Goal: Use online tool/utility: Utilize a website feature to perform a specific function

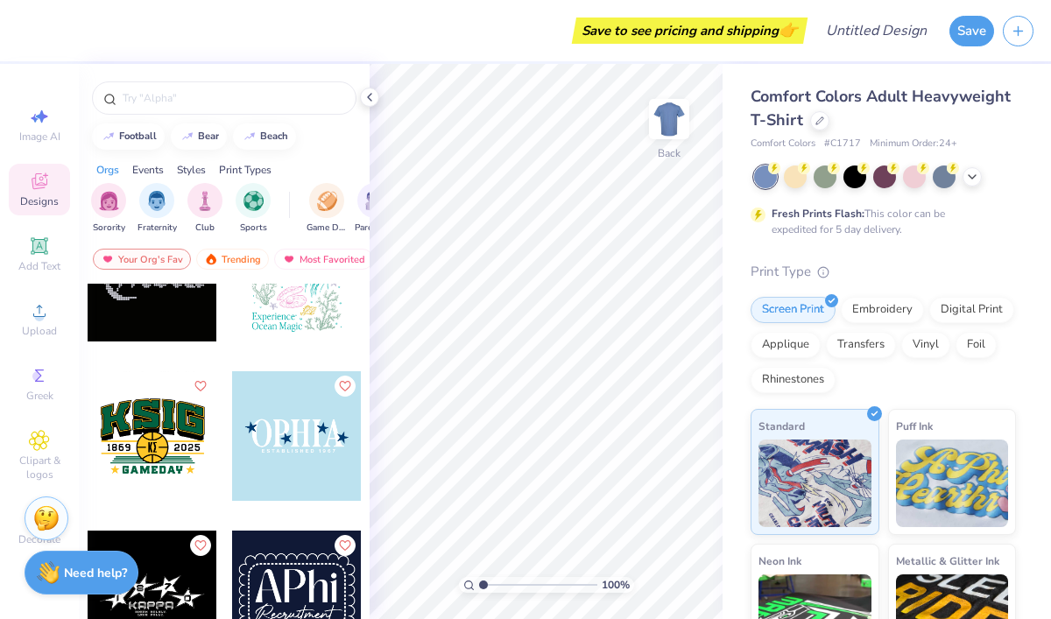
scroll to position [6454, 0]
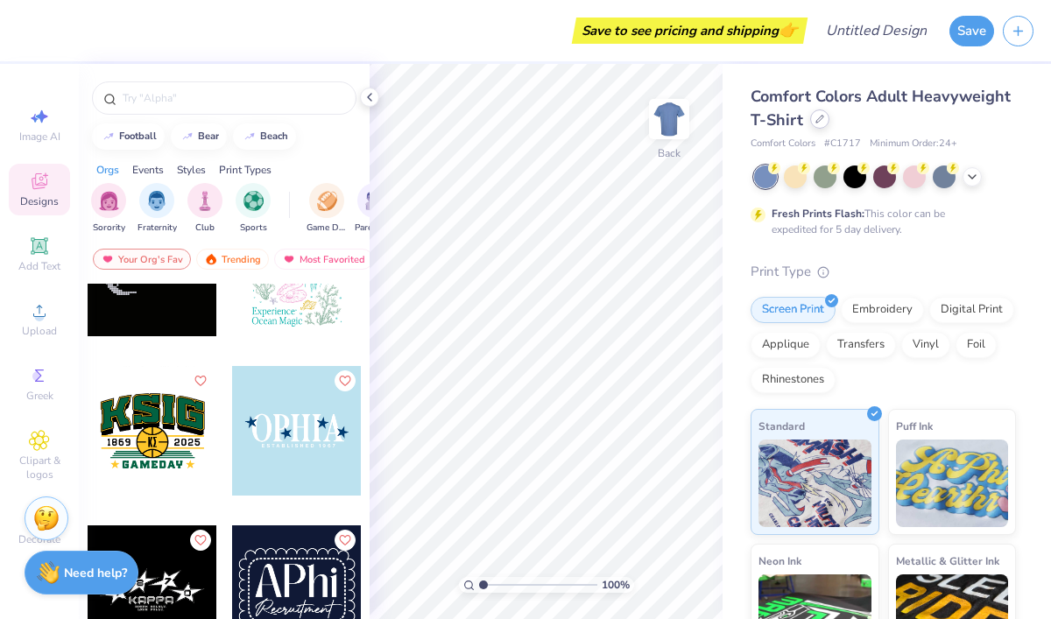
click at [819, 123] on icon at bounding box center [819, 119] width 9 height 9
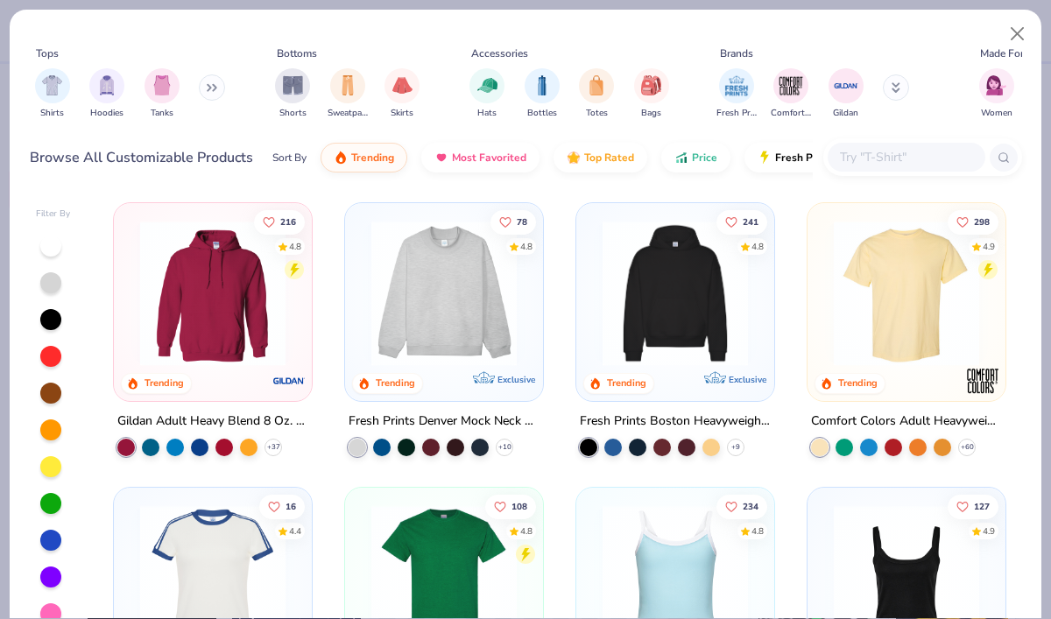
click at [467, 321] on img at bounding box center [444, 293] width 163 height 145
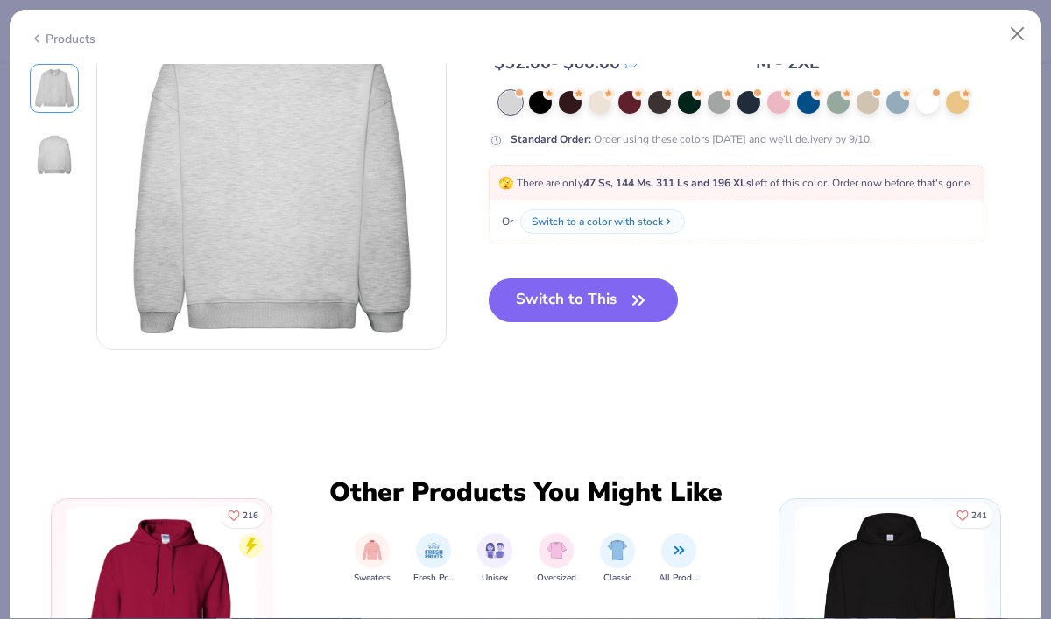
scroll to position [526, 0]
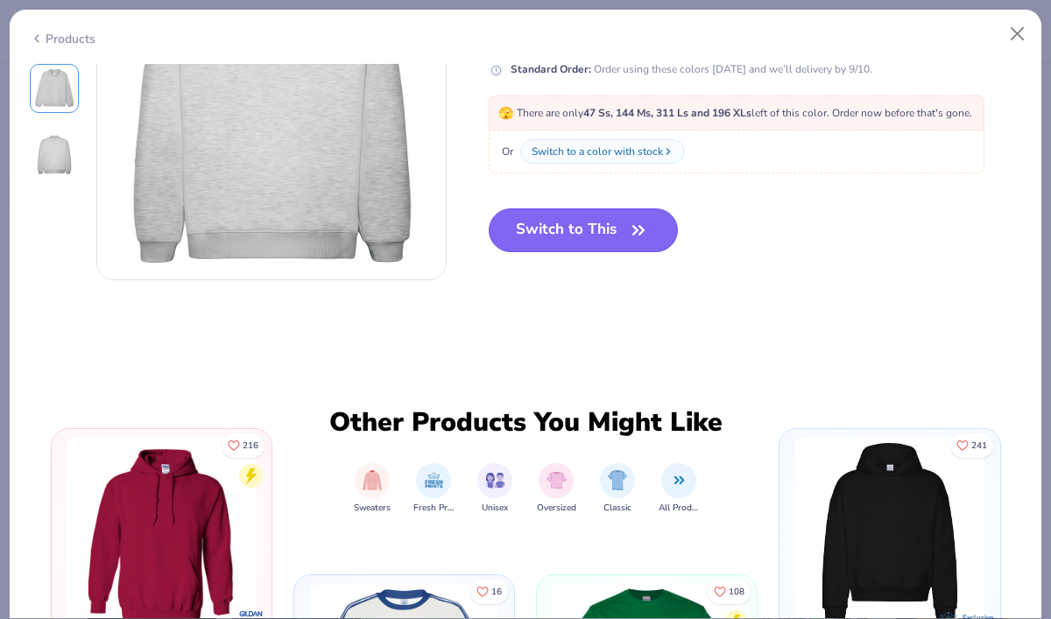
click at [599, 232] on button "Switch to This" at bounding box center [584, 230] width 190 height 44
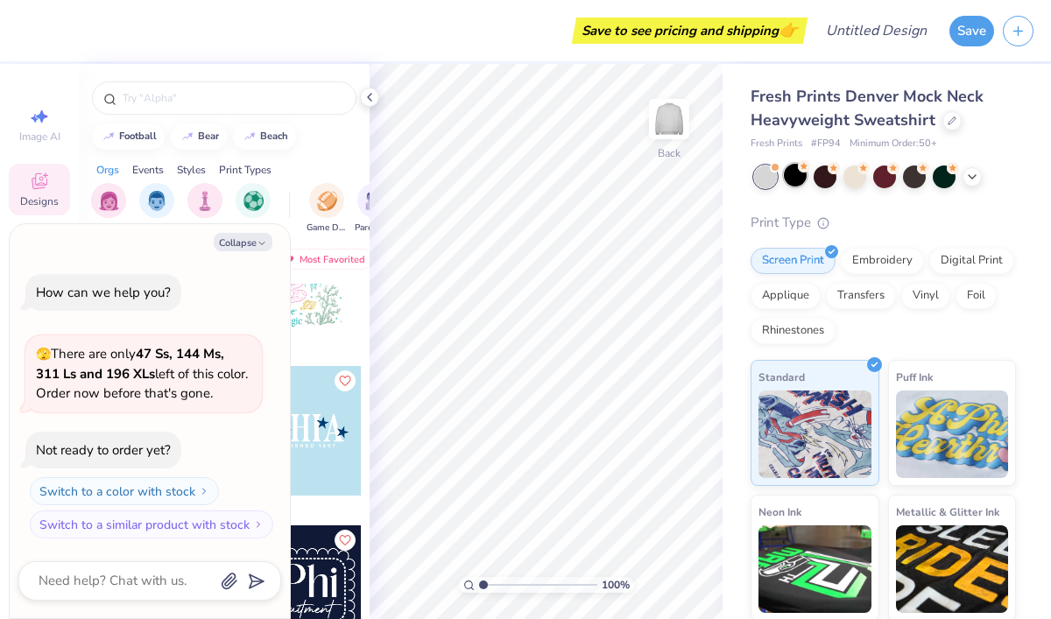
click at [795, 174] on div at bounding box center [795, 175] width 23 height 23
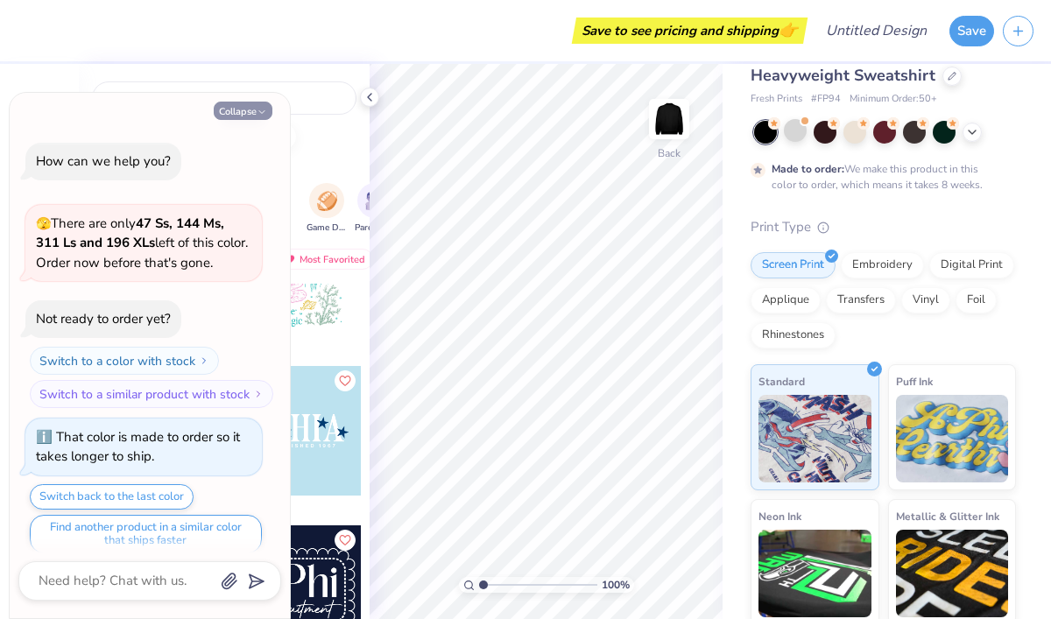
click at [255, 109] on button "Collapse" at bounding box center [243, 111] width 59 height 18
type textarea "x"
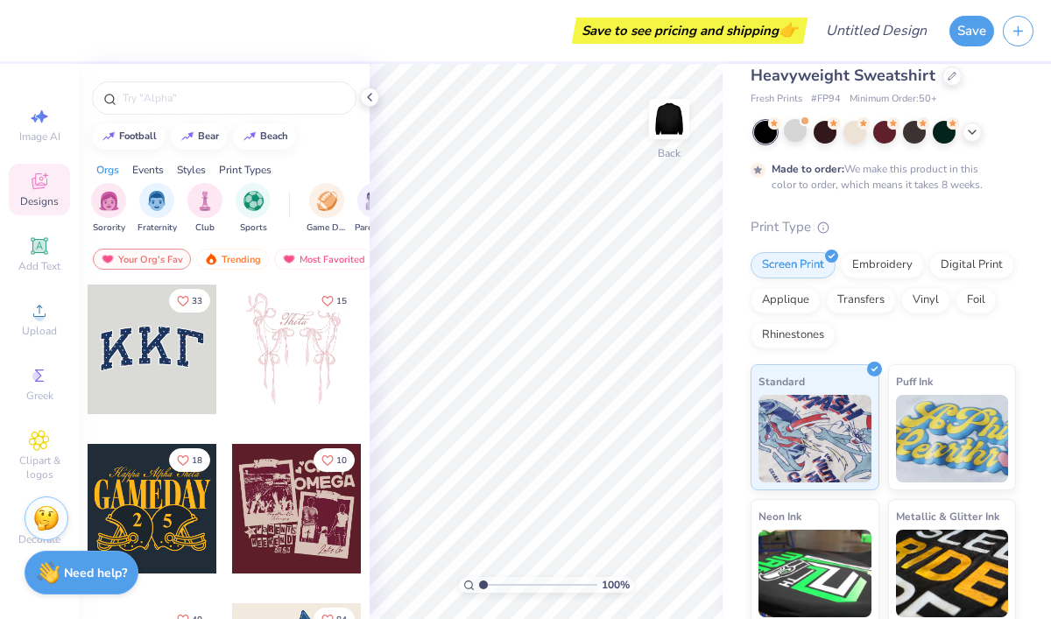
click at [161, 360] on div at bounding box center [153, 350] width 130 height 130
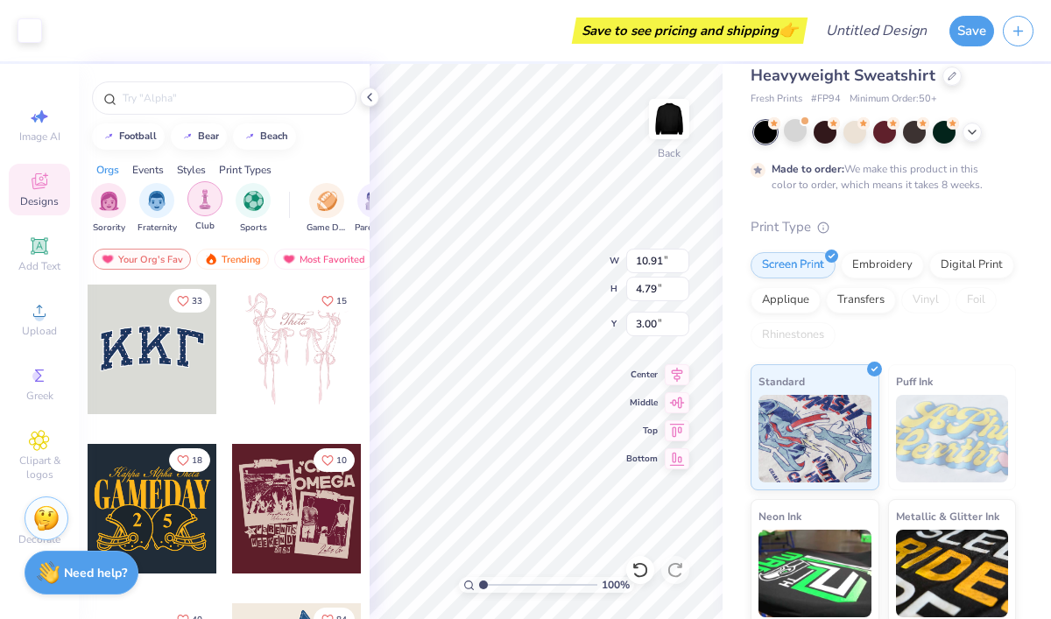
click at [201, 201] on img "filter for Club" at bounding box center [204, 199] width 19 height 20
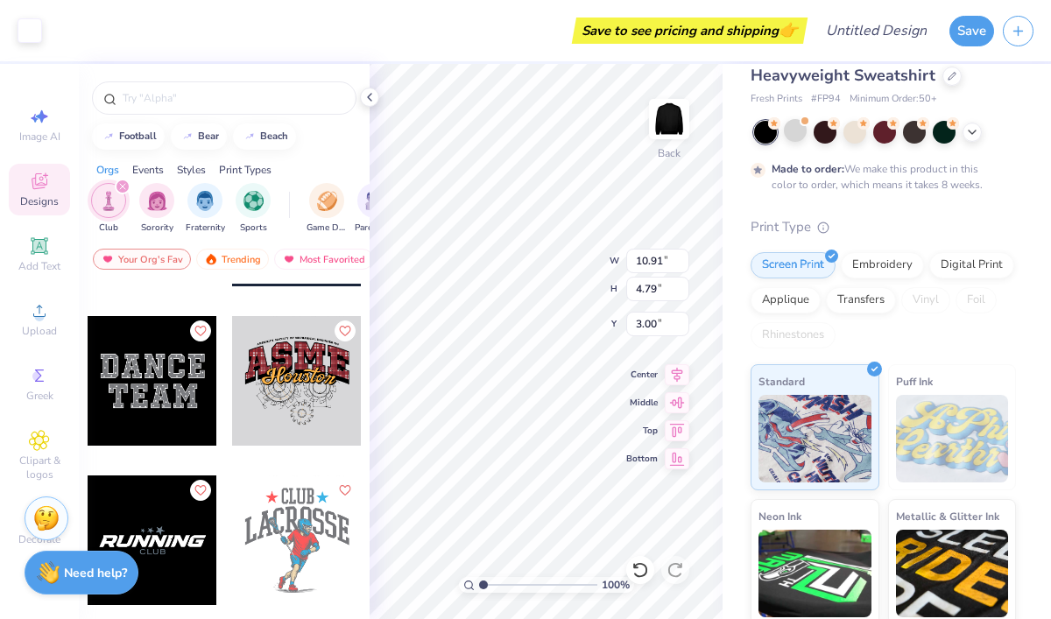
scroll to position [7654, 0]
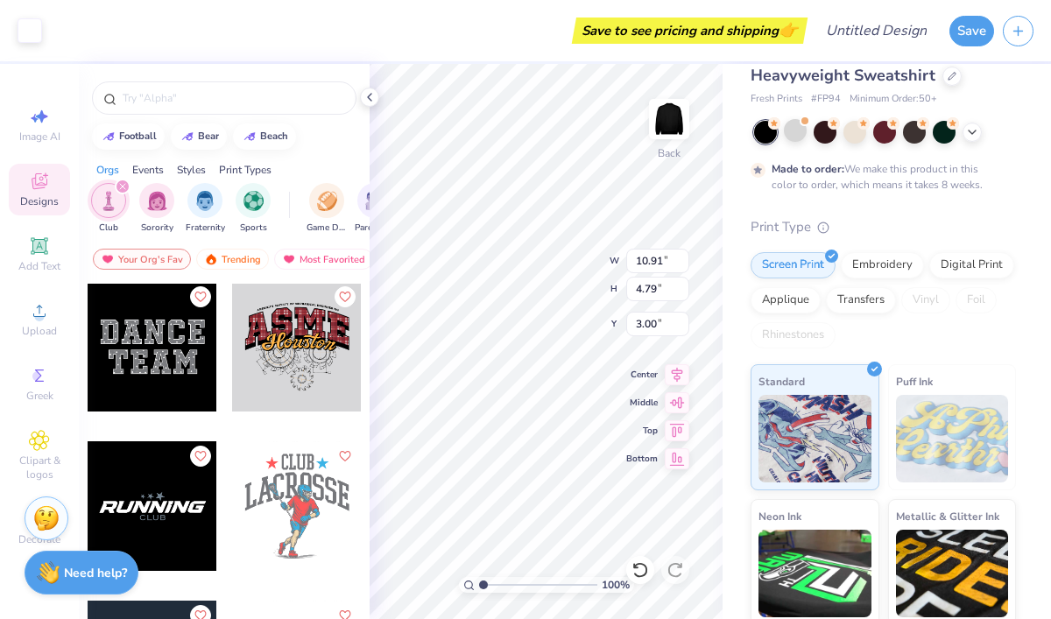
click at [166, 344] on div at bounding box center [153, 347] width 130 height 130
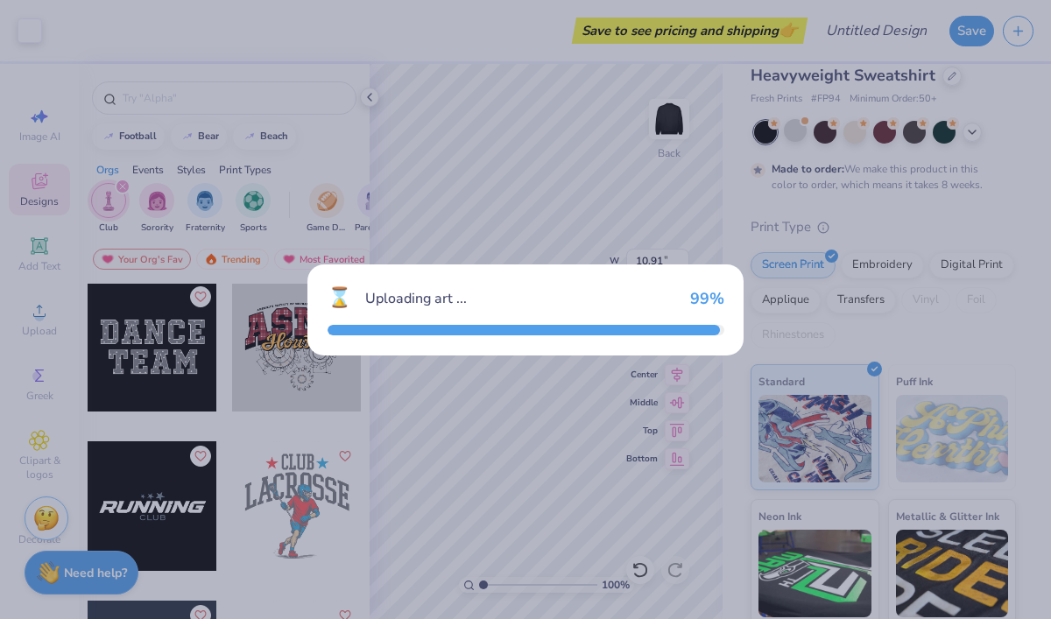
type input "9.11"
type input "4.75"
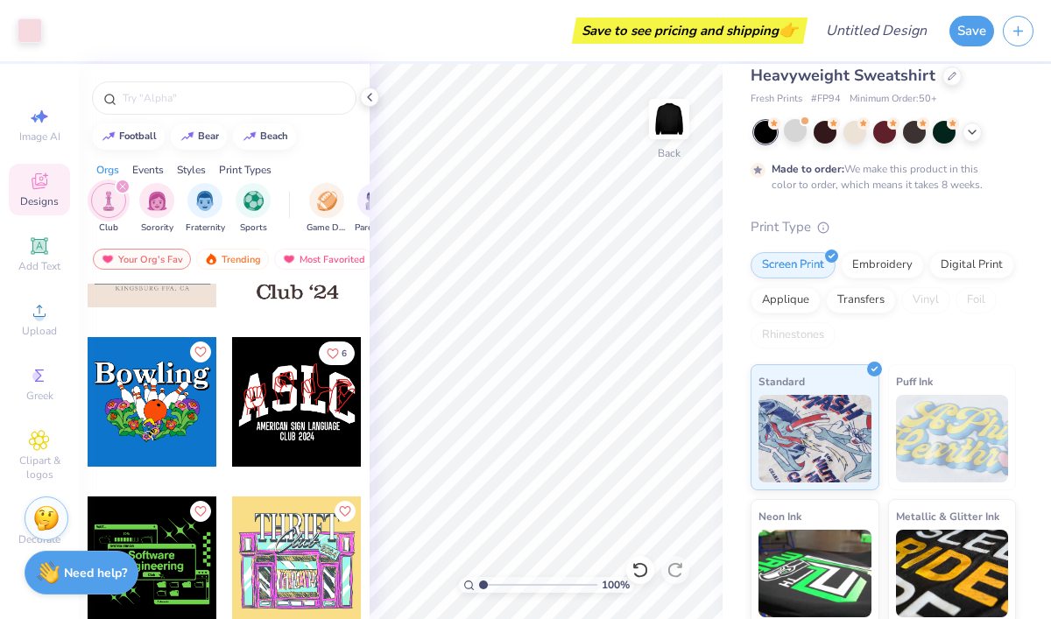
scroll to position [1703, 0]
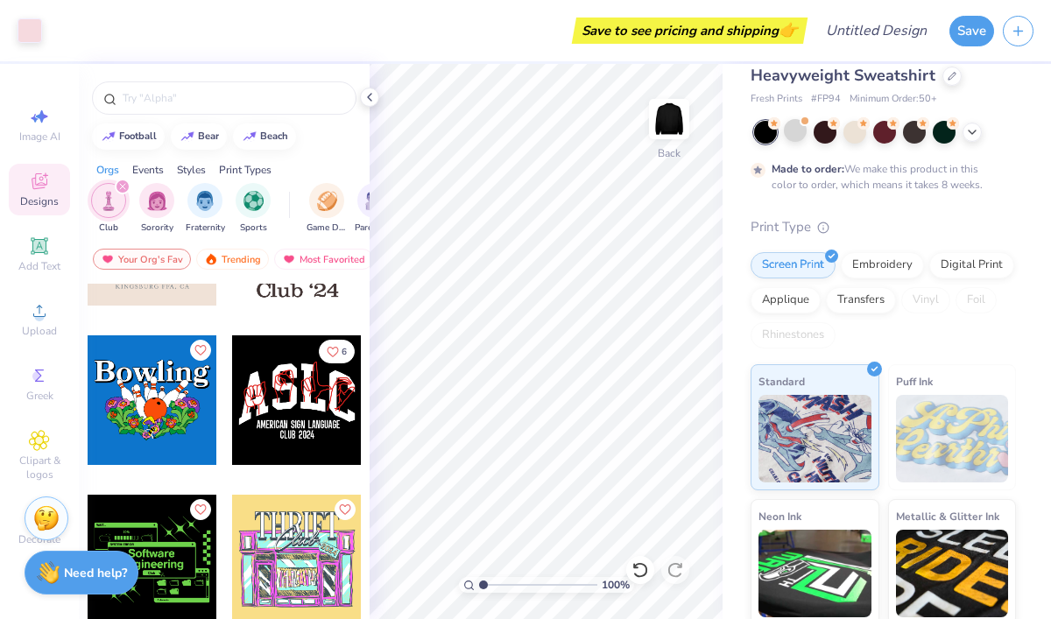
click at [311, 420] on div at bounding box center [297, 400] width 130 height 130
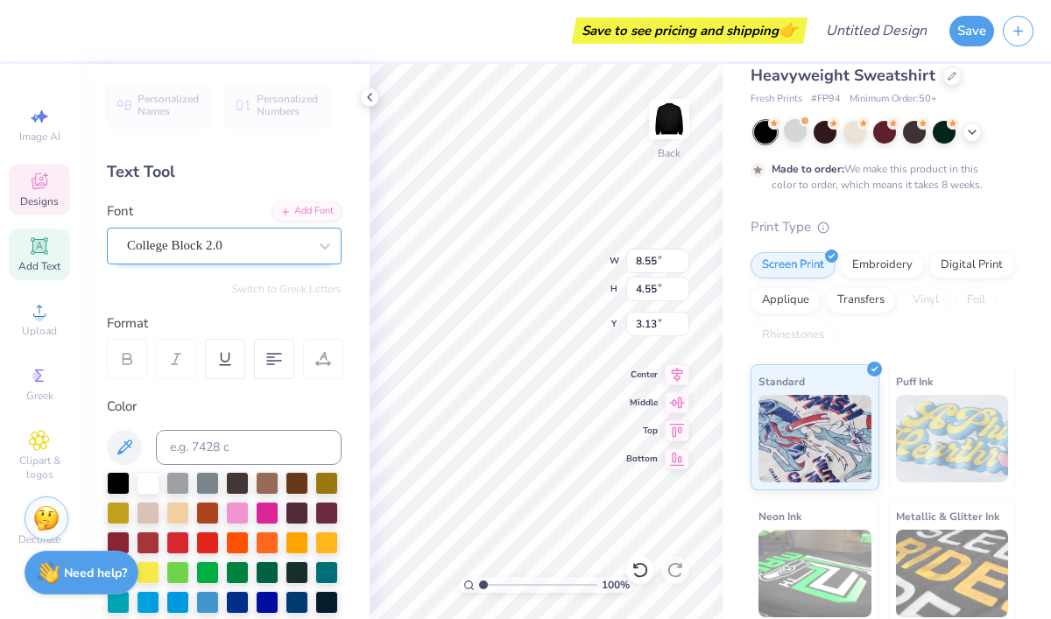
click at [269, 242] on div "College Block 2.0" at bounding box center [217, 245] width 184 height 27
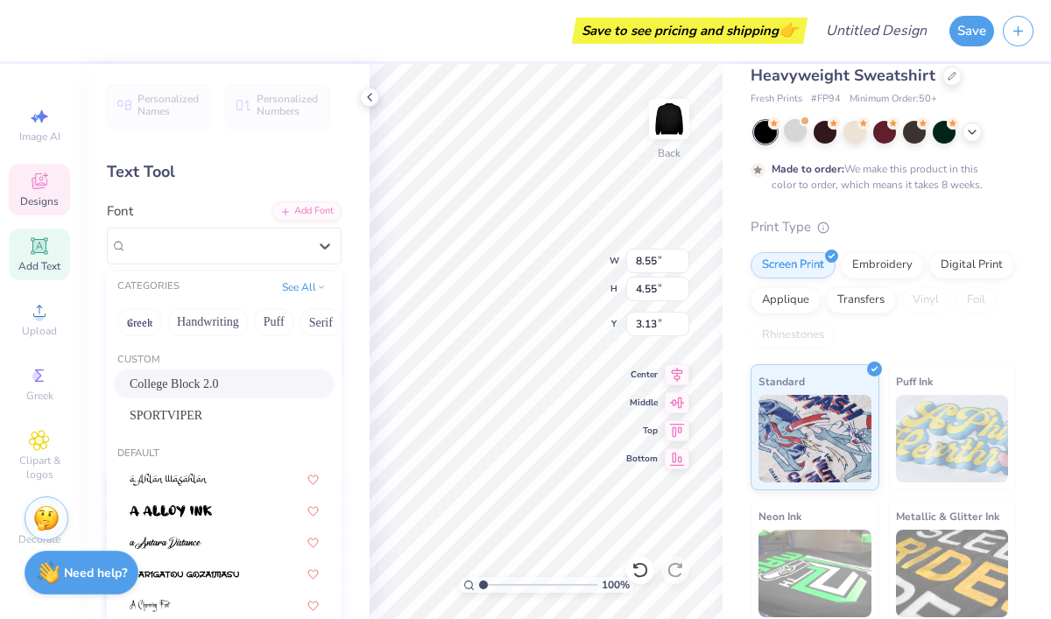
click at [269, 173] on div "Text Tool" at bounding box center [224, 172] width 235 height 24
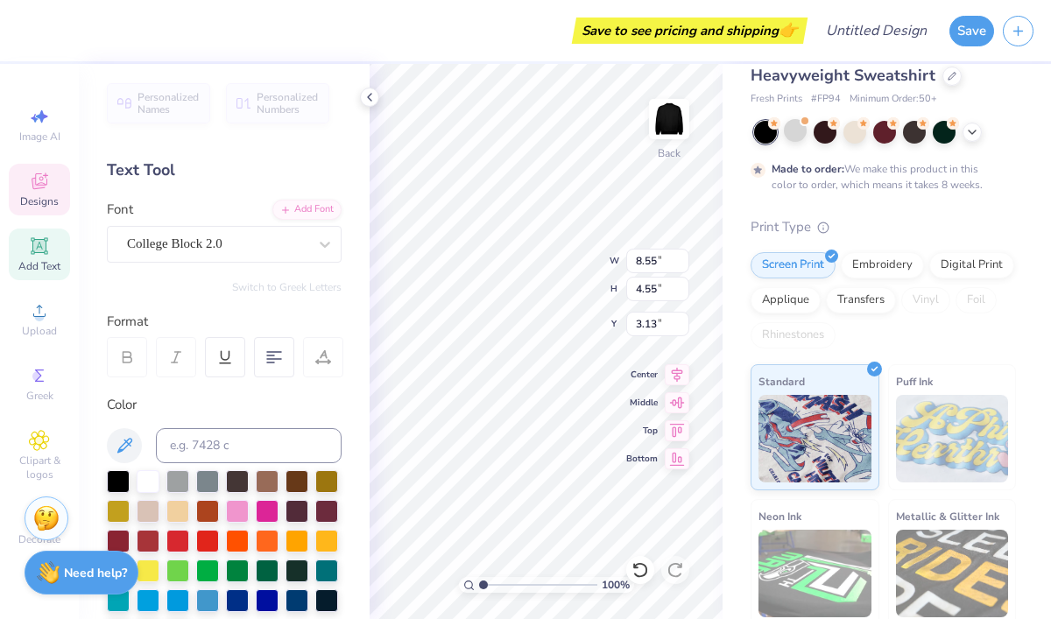
scroll to position [0, 0]
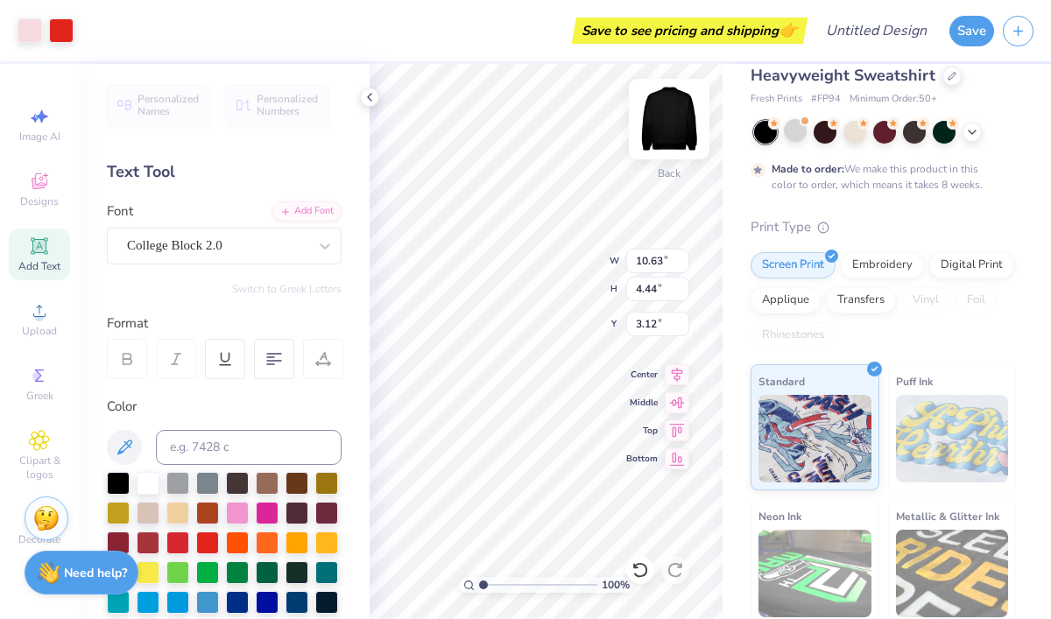
type input "10.38"
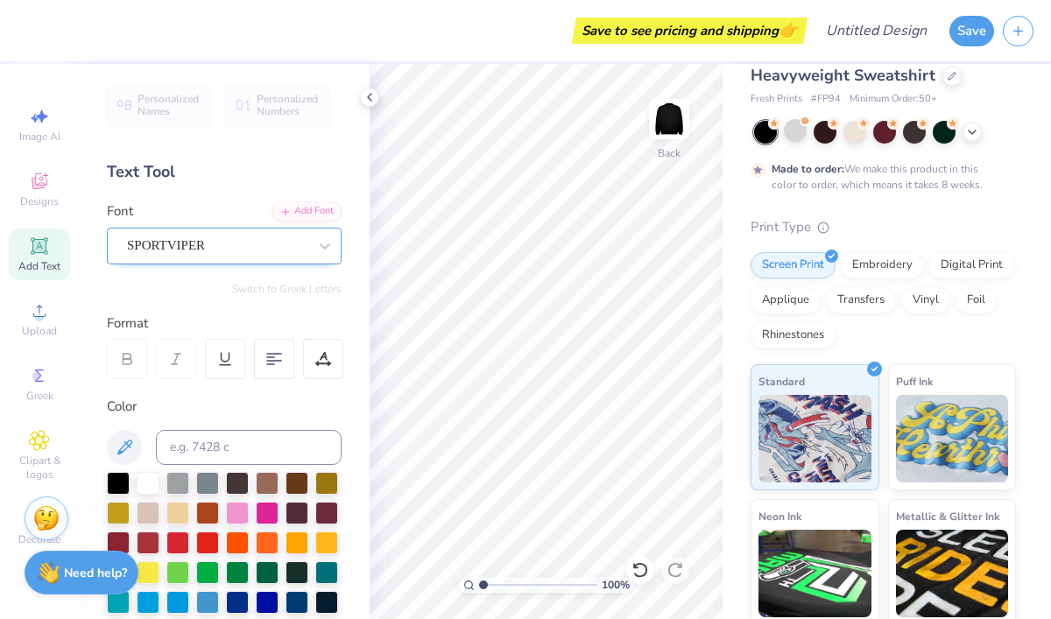
click at [204, 247] on div "SPORTVIPER" at bounding box center [217, 245] width 184 height 27
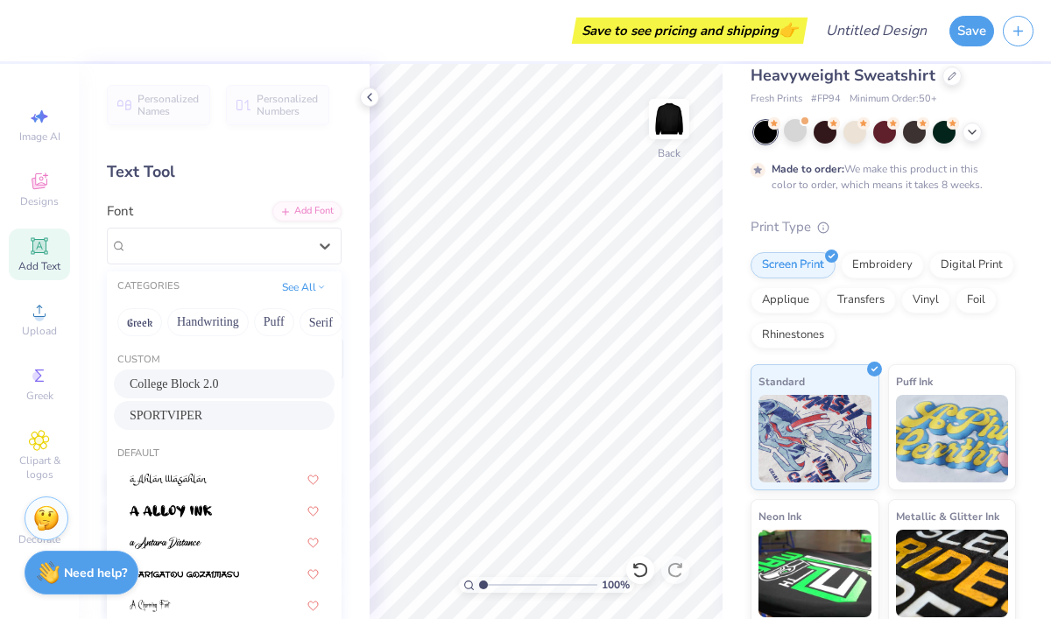
click at [208, 383] on span "College Block 2.0" at bounding box center [174, 384] width 89 height 18
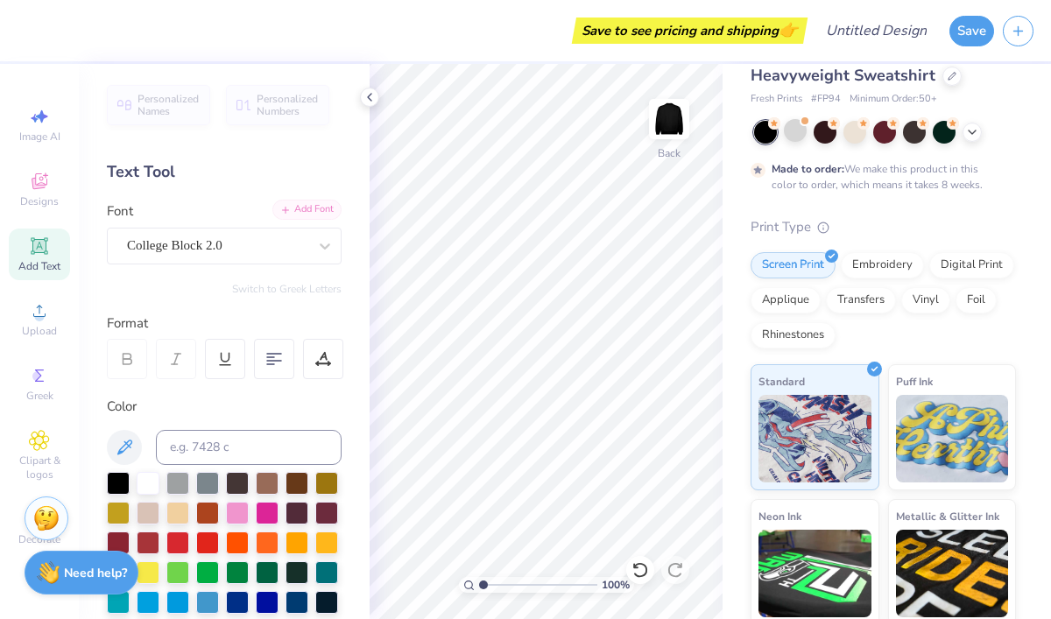
click at [308, 212] on div "Add Font" at bounding box center [306, 210] width 69 height 20
click at [293, 215] on div "Add Font" at bounding box center [306, 210] width 69 height 20
click at [42, 256] on icon at bounding box center [39, 246] width 21 height 21
click at [309, 244] on div at bounding box center [325, 246] width 32 height 32
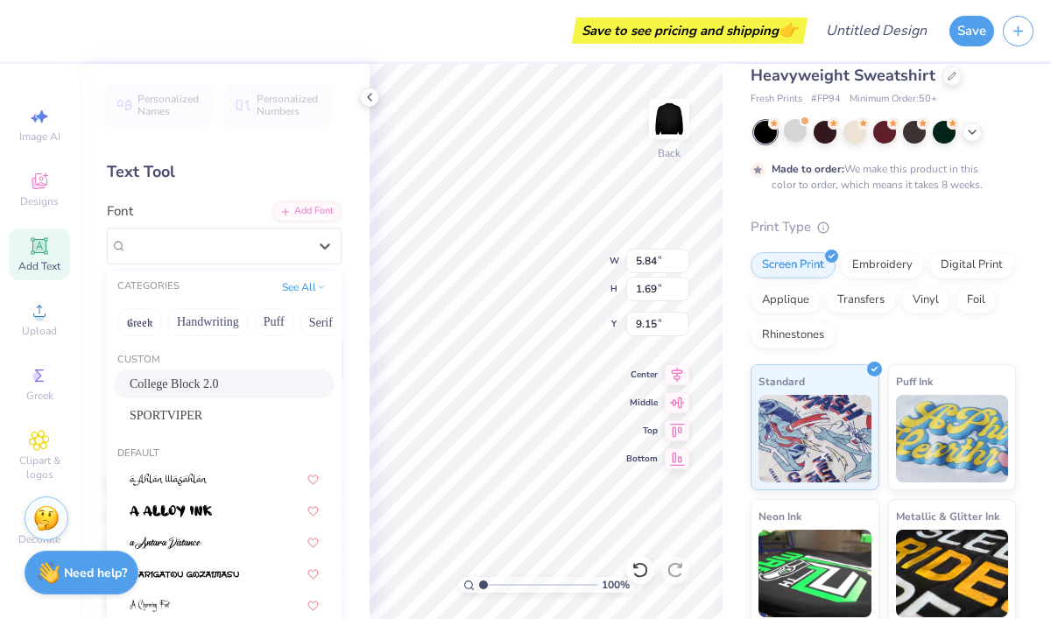
click at [219, 376] on span "College Block 2.0" at bounding box center [174, 384] width 89 height 18
type input "5.32"
type input "2.12"
type input "8.94"
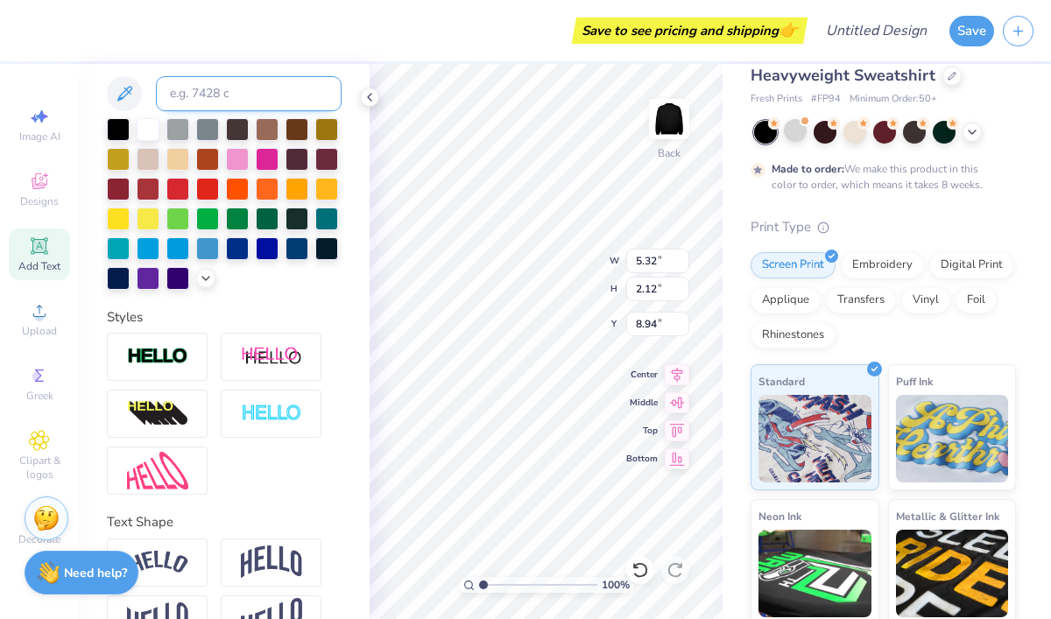
scroll to position [398, 0]
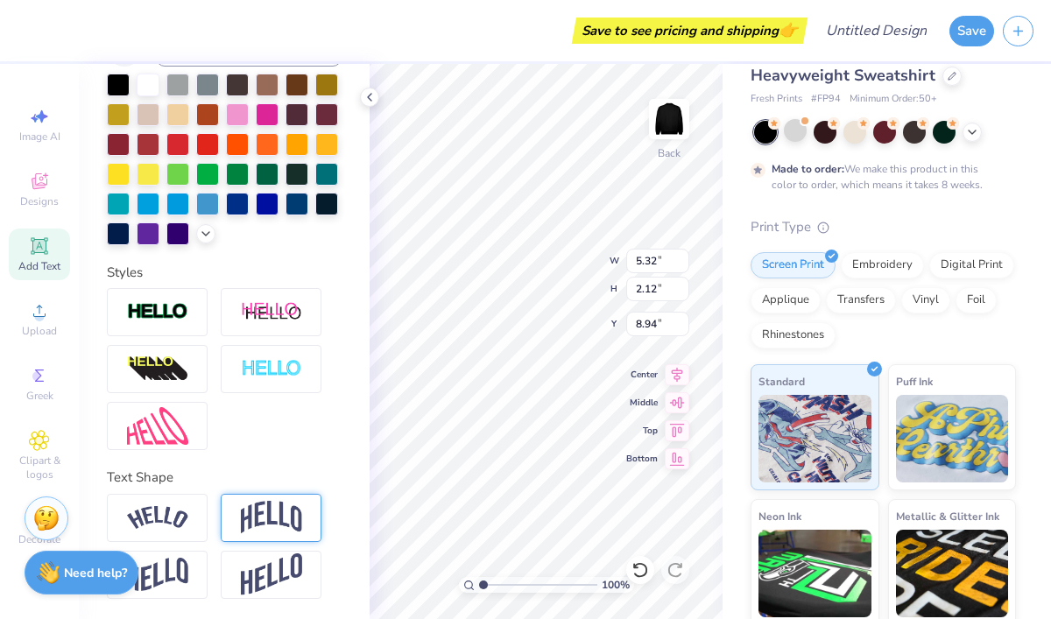
click at [271, 515] on img at bounding box center [271, 517] width 61 height 33
type input "2.91"
type input "8.54"
click at [268, 519] on img at bounding box center [271, 517] width 61 height 33
type textarea "T"
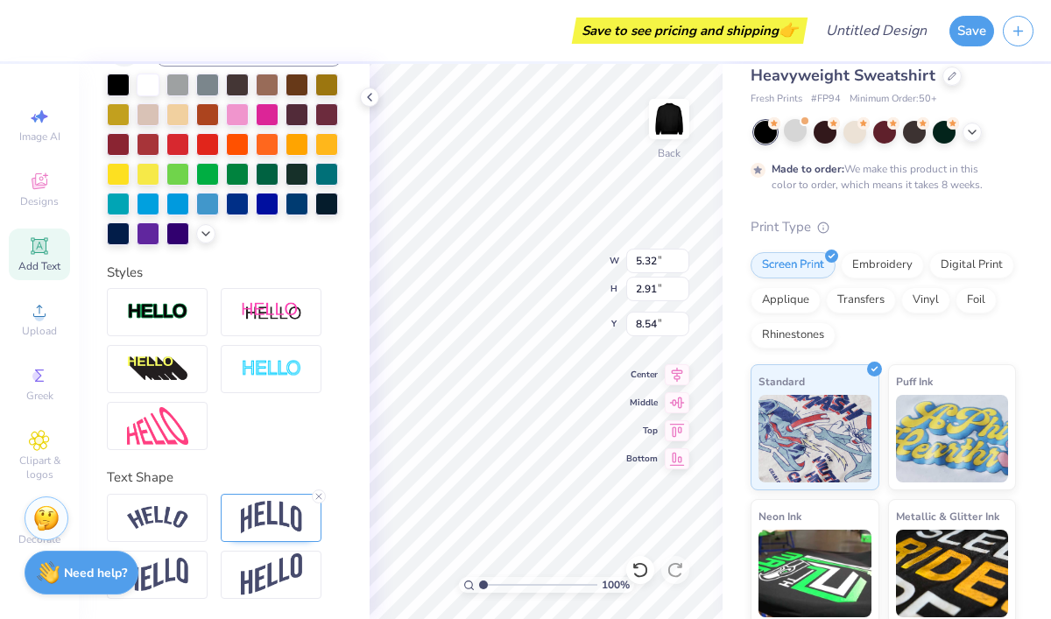
scroll to position [0, 2]
type textarea "CABARET"
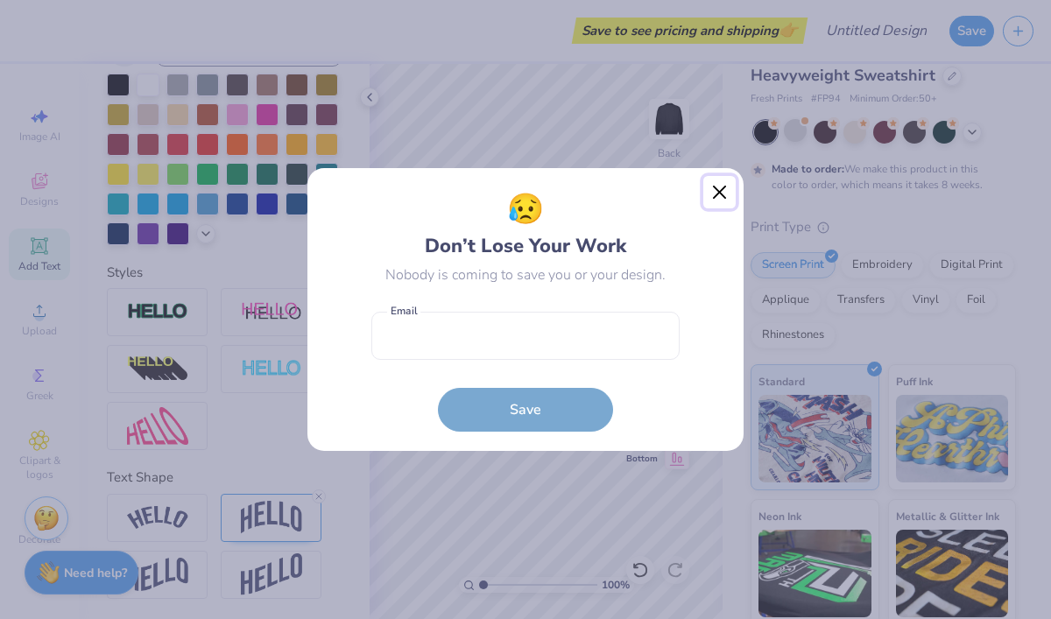
click at [719, 187] on button "Close" at bounding box center [719, 192] width 33 height 33
type input "9.38"
type input "3.83"
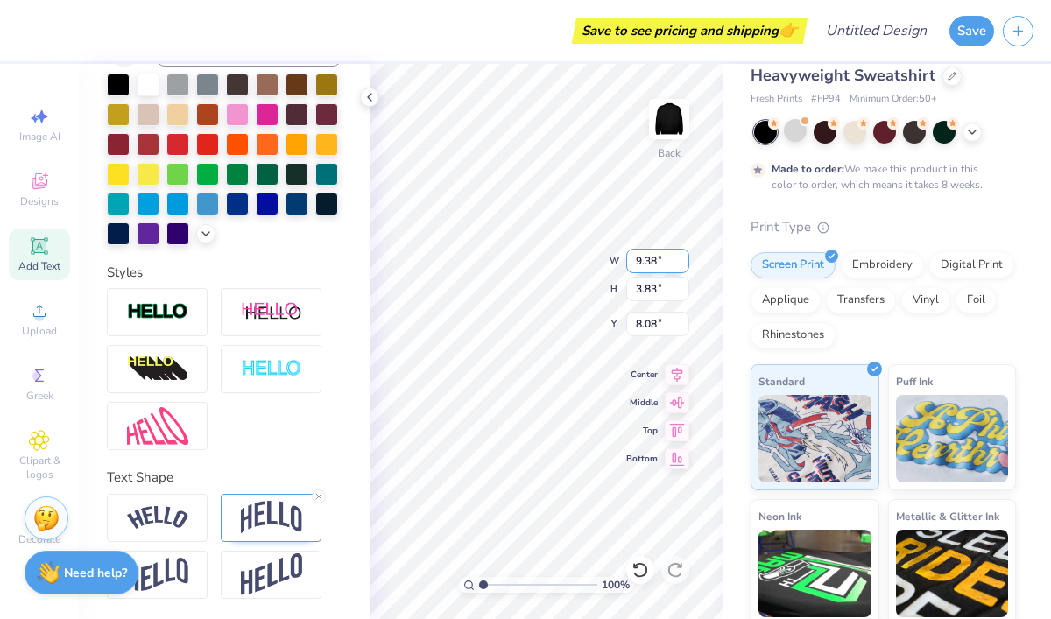
type input "3.00"
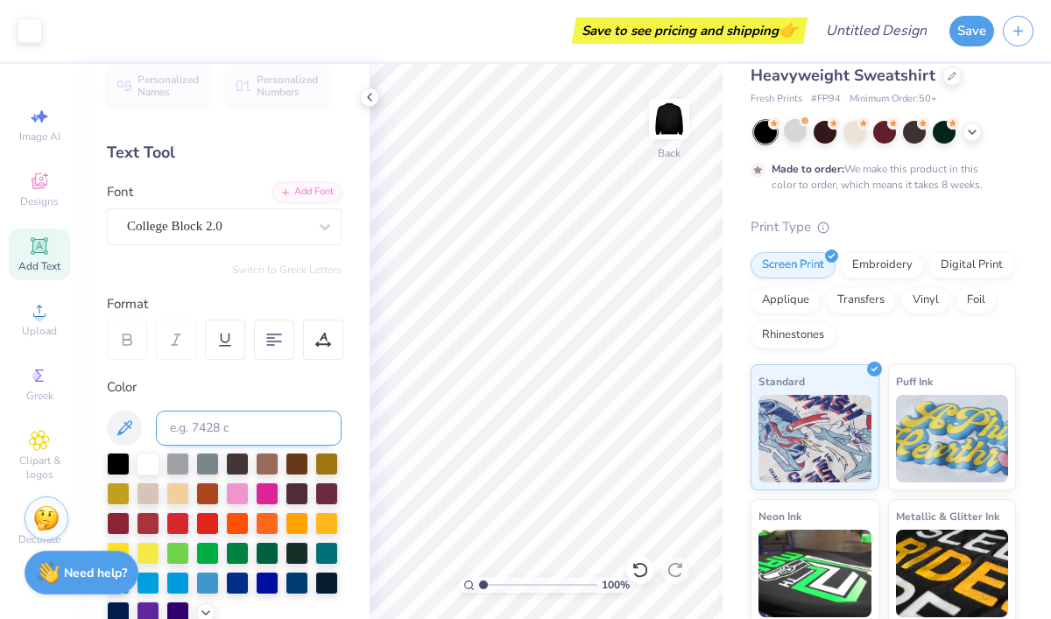
scroll to position [0, 0]
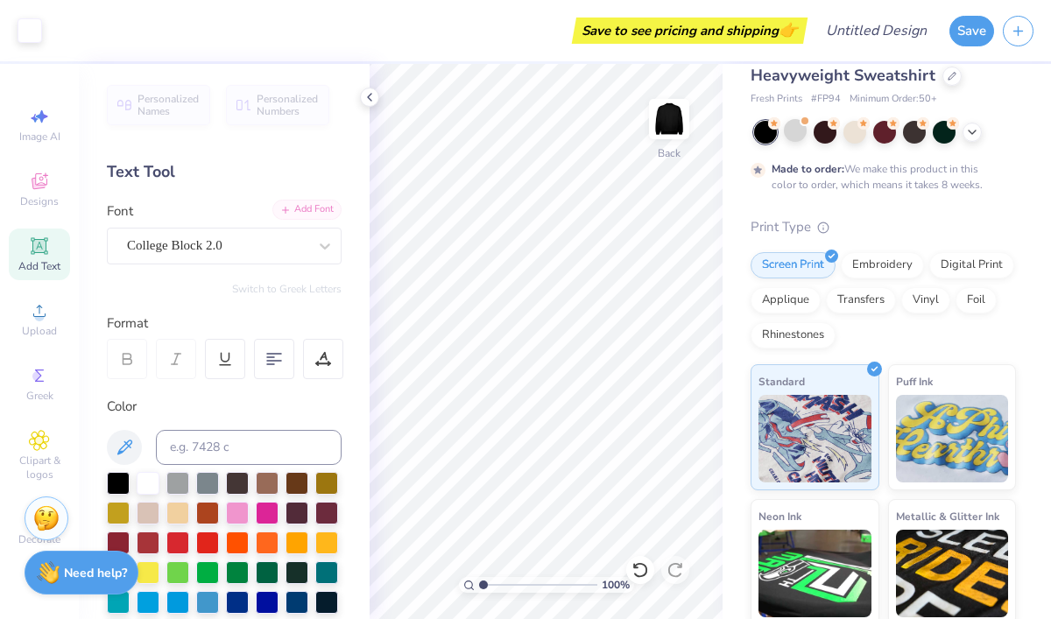
click at [296, 210] on div "Add Font" at bounding box center [306, 210] width 69 height 20
click at [316, 215] on div "Add Font" at bounding box center [306, 210] width 69 height 20
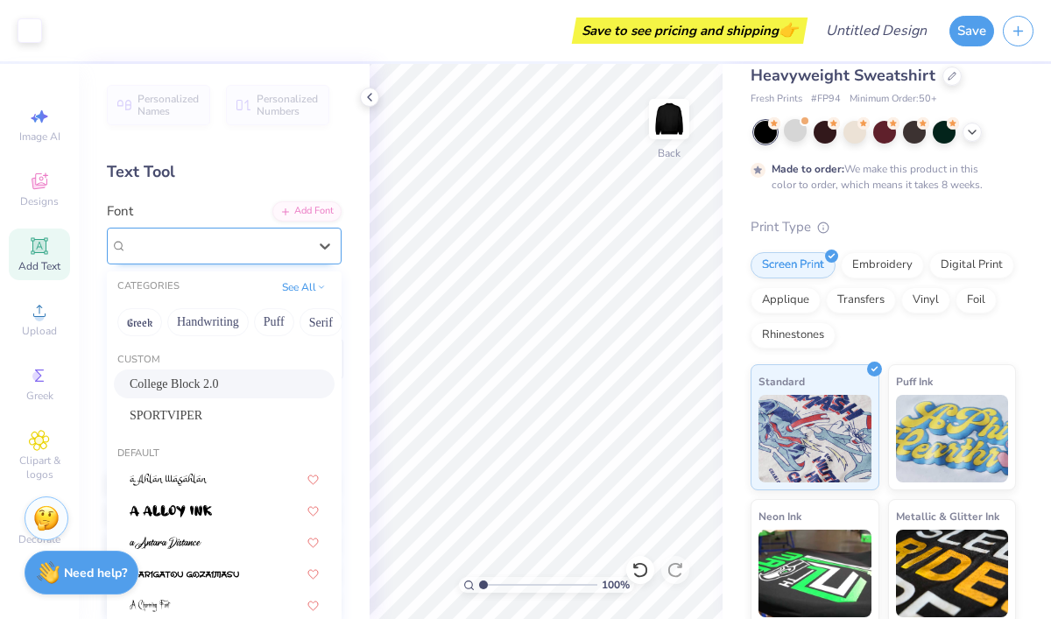
click at [300, 251] on div "College Block 2.0" at bounding box center [217, 245] width 184 height 27
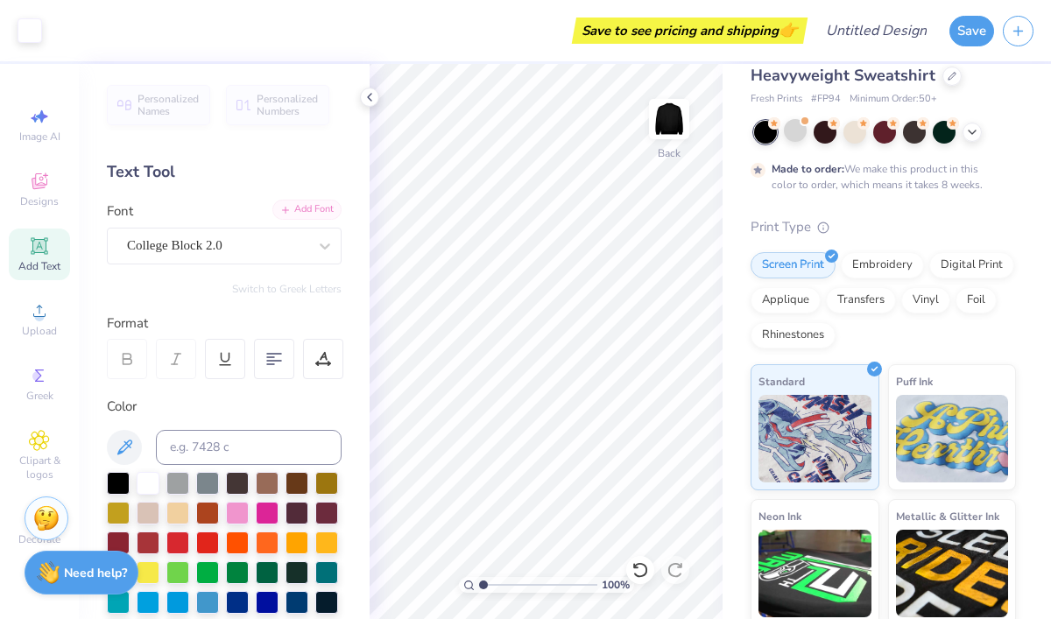
click at [313, 207] on div "Add Font" at bounding box center [306, 210] width 69 height 20
type input "7.68"
type textarea "C"
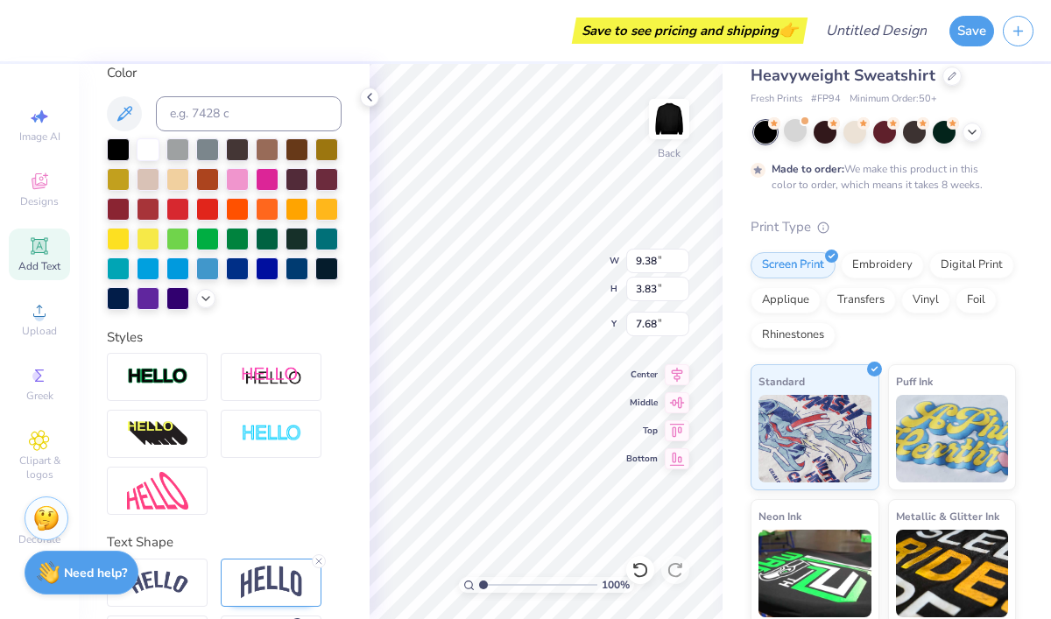
scroll to position [398, 0]
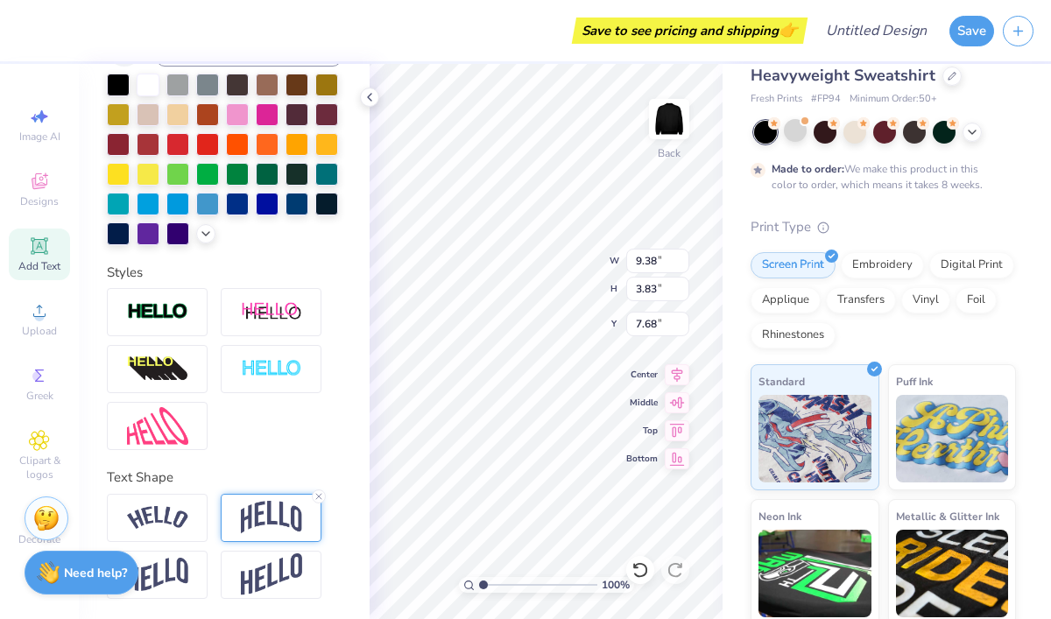
click at [265, 515] on img at bounding box center [271, 517] width 61 height 33
click at [321, 496] on icon at bounding box center [319, 496] width 11 height 11
click at [318, 492] on icon at bounding box center [319, 496] width 11 height 11
type textarea "THEATER EST. 1975"
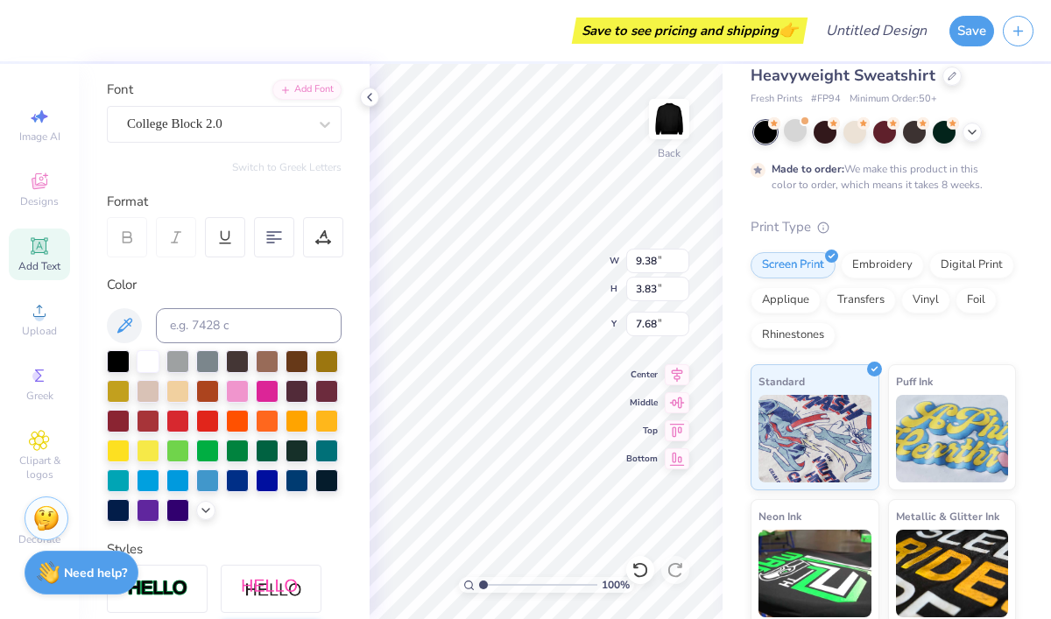
scroll to position [0, 0]
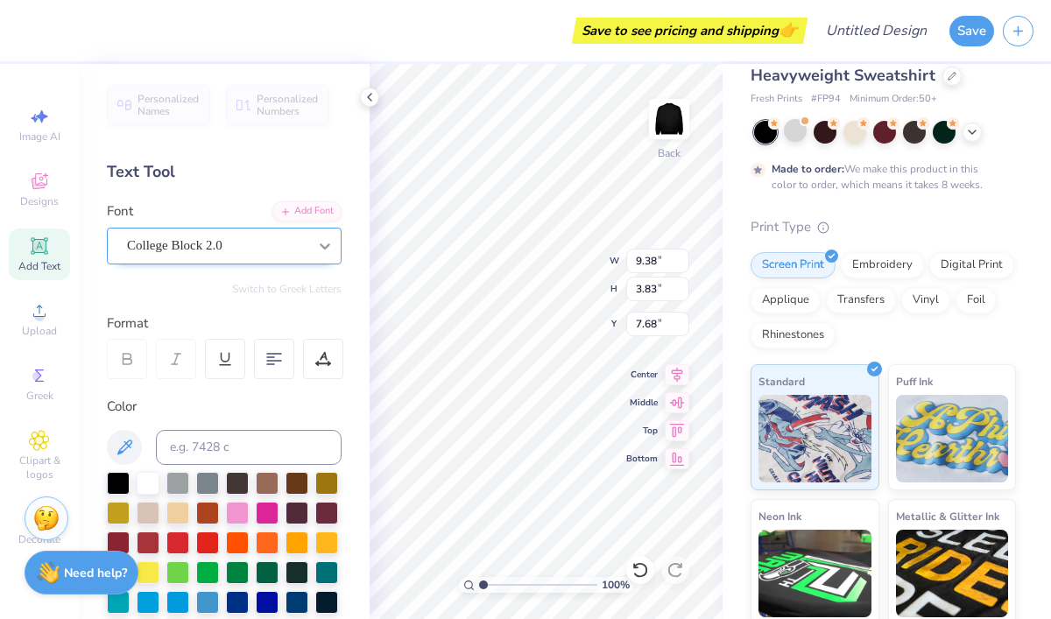
click at [323, 254] on div at bounding box center [325, 246] width 32 height 32
type input "2.01"
